Goal: Obtain resource: Download file/media

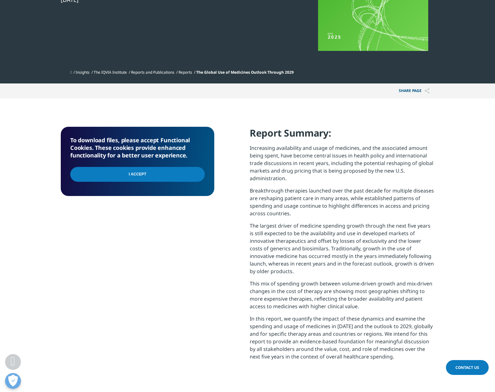
scroll to position [9, 0]
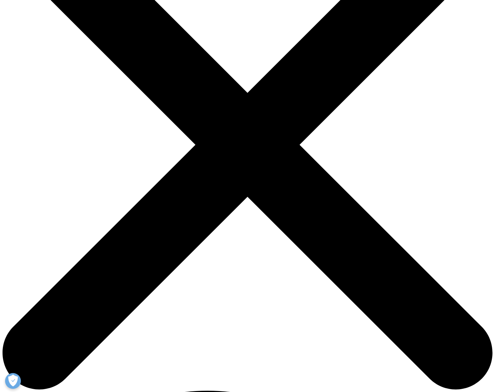
scroll to position [108, 0]
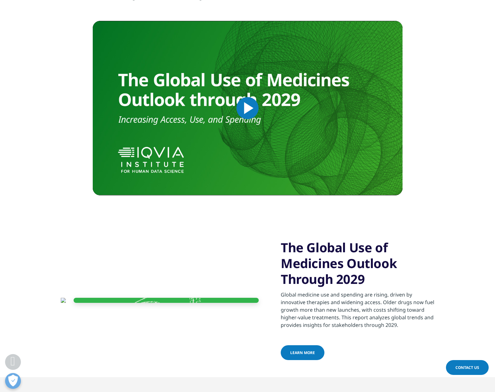
scroll to position [232, 0]
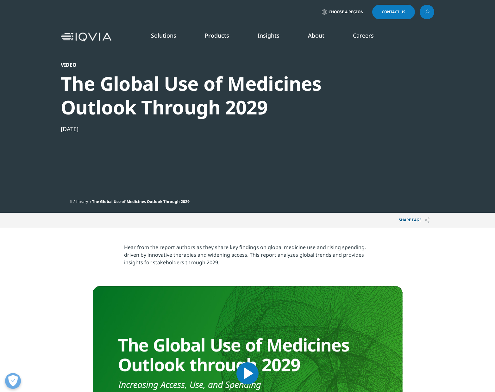
click at [247, 374] on span "Video Player" at bounding box center [247, 374] width 0 height 0
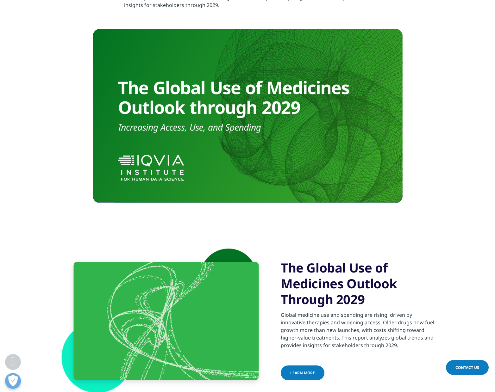
scroll to position [242, 0]
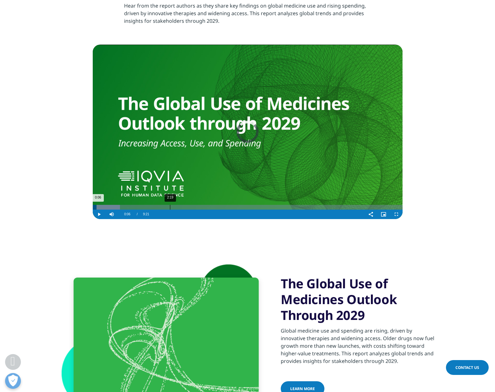
click at [170, 209] on div "2:19" at bounding box center [170, 207] width 0 height 5
drag, startPoint x: 243, startPoint y: 209, endPoint x: 254, endPoint y: 209, distance: 11.1
click at [243, 209] on div "Loaded : 30.02% 4:32 2:20" at bounding box center [248, 207] width 310 height 5
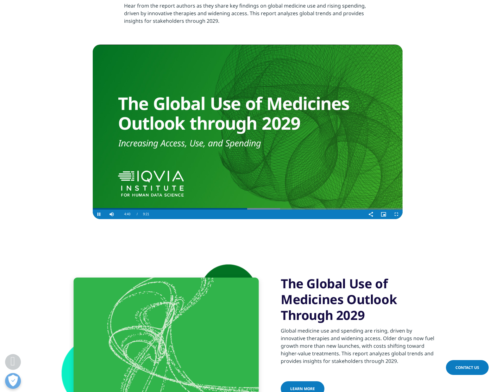
click at [277, 210] on div "Video Player" at bounding box center [258, 214] width 212 height 9
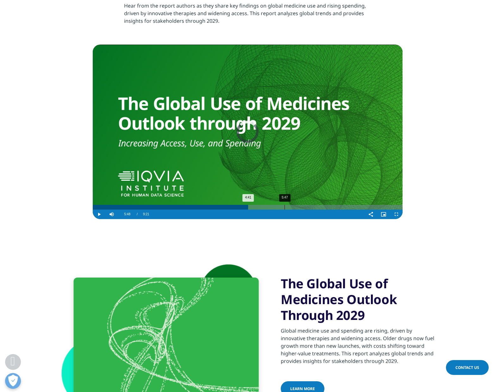
click at [284, 208] on div "5:47" at bounding box center [284, 207] width 0 height 5
click at [327, 206] on div "Loaded : 73.02% 7:07 5:50" at bounding box center [248, 207] width 310 height 5
click at [366, 209] on div "8:14" at bounding box center [366, 207] width 0 height 5
click at [378, 209] on div "8:37" at bounding box center [378, 207] width 0 height 5
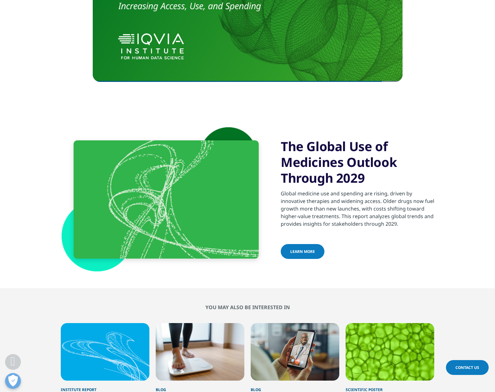
scroll to position [378, 0]
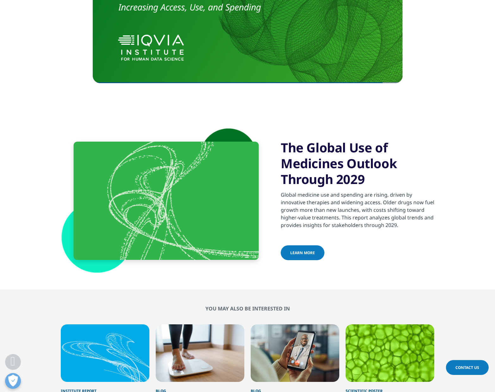
click at [298, 252] on span "learn more" at bounding box center [302, 252] width 25 height 5
click at [302, 253] on span "learn more" at bounding box center [302, 252] width 25 height 5
click at [199, 232] on div at bounding box center [165, 201] width 185 height 118
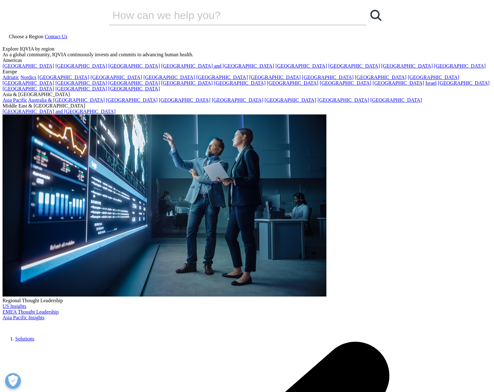
type input "[PERSON_NAME]"
type input "Machida"
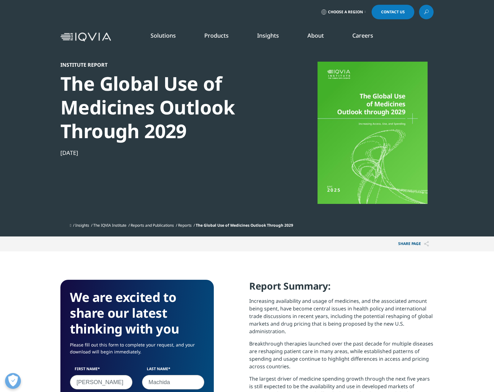
type input "[PERSON_NAME][EMAIL_ADDRESS][DOMAIN_NAME]"
type input "ASEAN LHC Regional COO"
type input "Nagase Singapore (Pre) Ltd."
select select "[GEOGRAPHIC_DATA]"
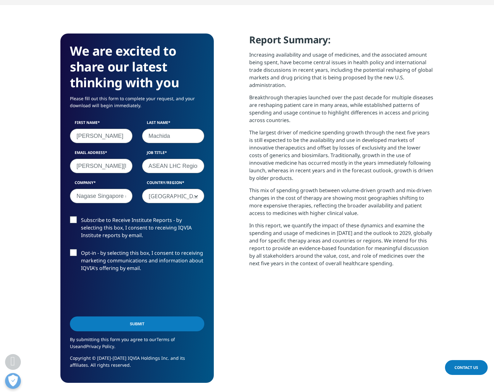
click at [136, 328] on input "Submit" at bounding box center [137, 324] width 134 height 15
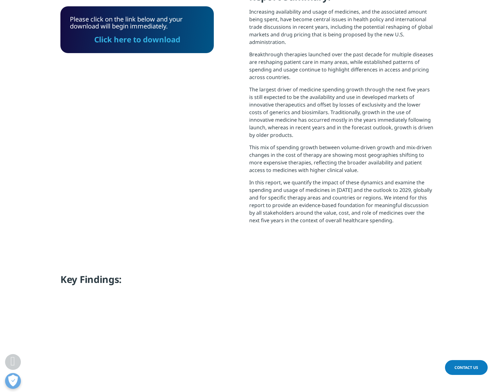
scroll to position [254, 373]
drag, startPoint x: 159, startPoint y: 41, endPoint x: 325, endPoint y: 76, distance: 169.5
click at [159, 41] on link "Click here to download" at bounding box center [137, 39] width 86 height 10
